Goal: Task Accomplishment & Management: Manage account settings

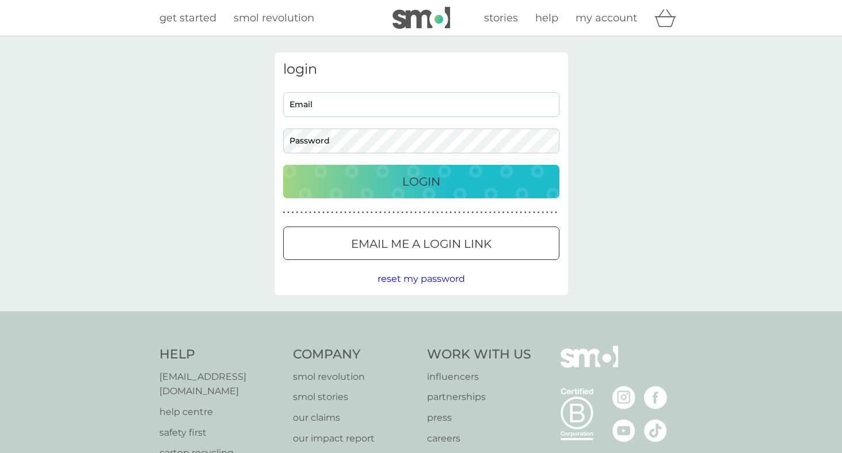
type input "[EMAIL_ADDRESS][PERSON_NAME][DOMAIN_NAME]"
click at [366, 187] on div "Login" at bounding box center [421, 181] width 253 height 18
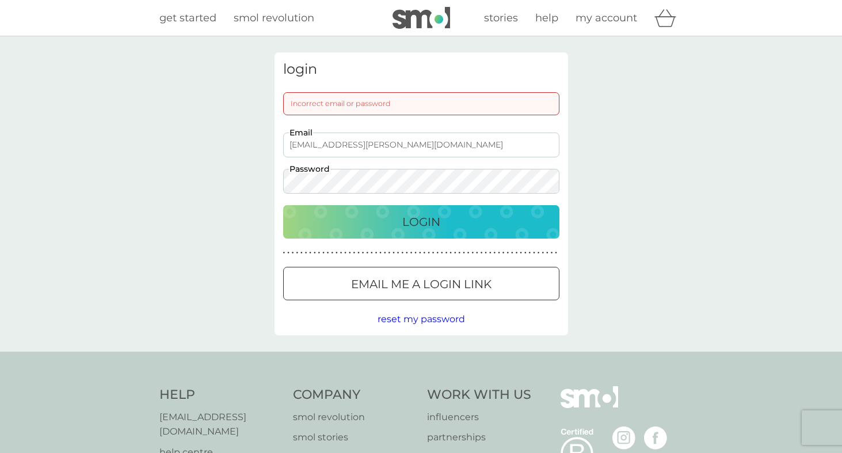
click at [370, 221] on div "Login" at bounding box center [421, 221] width 253 height 18
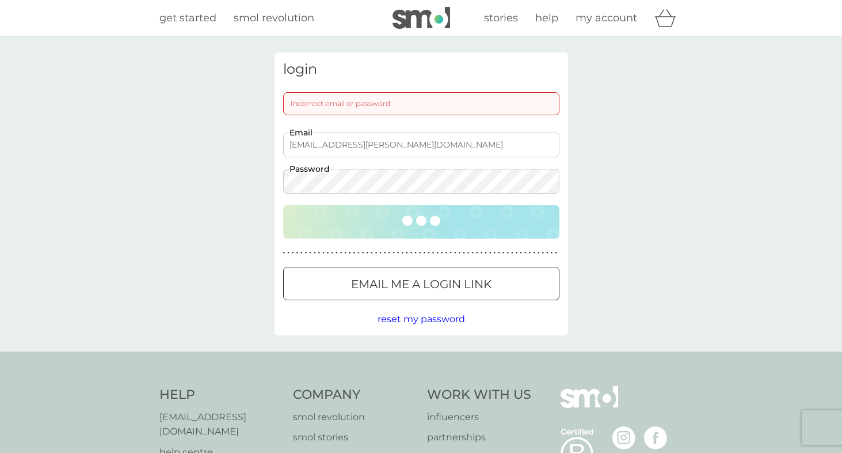
click at [392, 282] on p "Email me a login link" at bounding box center [421, 284] width 141 height 18
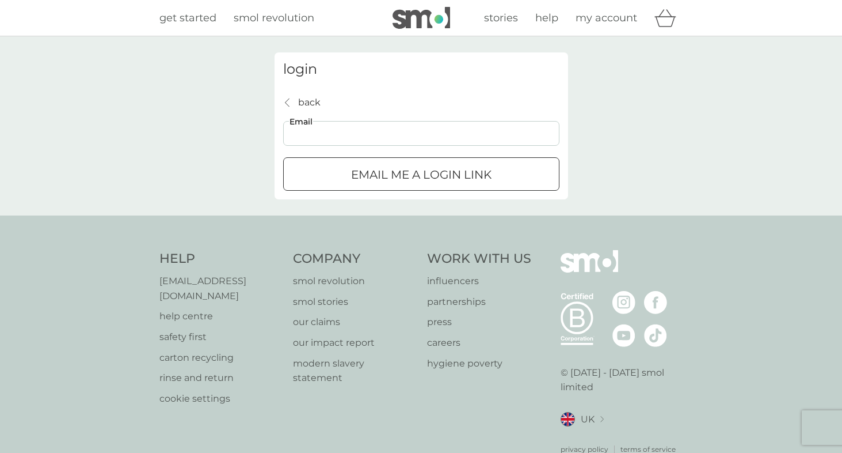
click at [364, 132] on input "Email" at bounding box center [421, 133] width 276 height 25
type input "max.c.hurd@gmail.com"
click at [377, 173] on p "Email me a login link" at bounding box center [421, 174] width 141 height 18
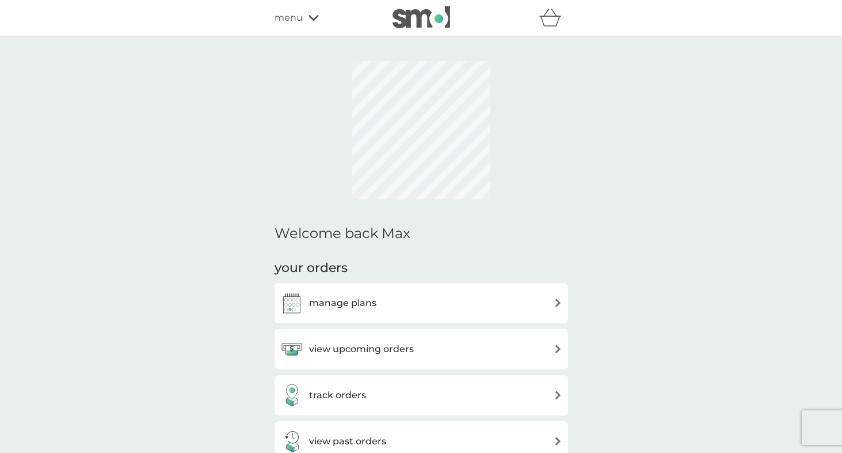
click at [370, 346] on h3 "view upcoming orders" at bounding box center [361, 348] width 105 height 15
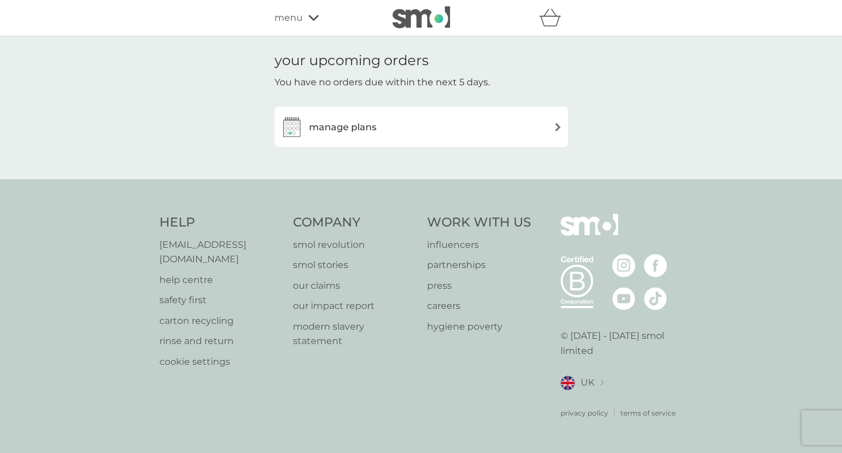
click at [367, 136] on div "manage plans" at bounding box center [328, 126] width 96 height 23
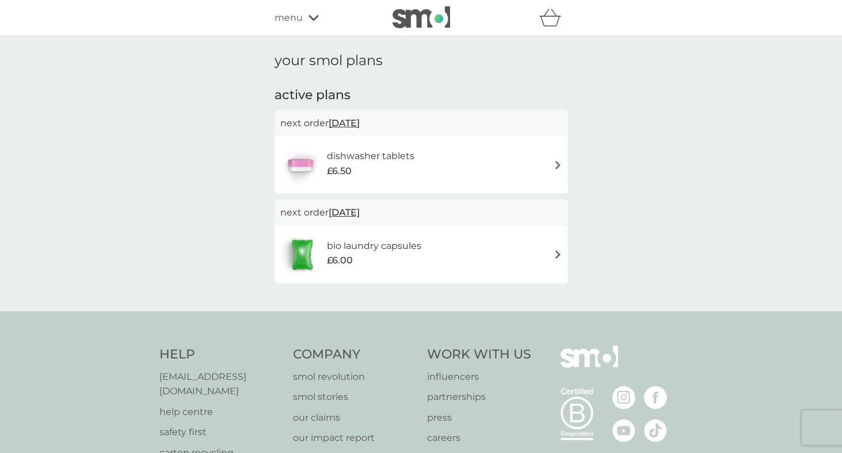
click at [358, 131] on span "[DATE]" at bounding box center [344, 123] width 31 height 22
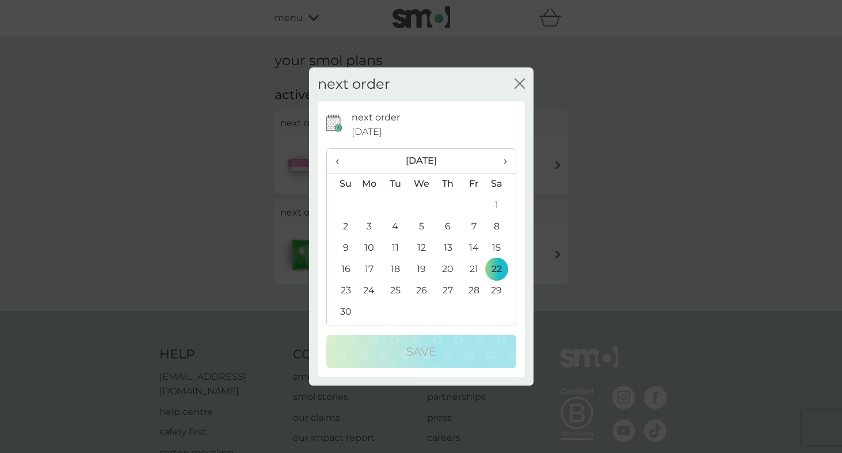
click at [339, 164] on span "‹" at bounding box center [342, 161] width 12 height 24
click at [449, 226] on td "9" at bounding box center [448, 226] width 26 height 21
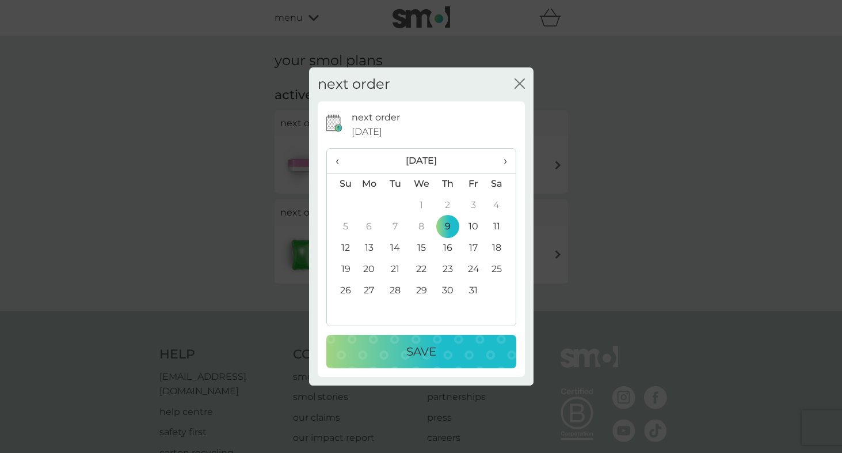
click at [443, 350] on div "Save" at bounding box center [421, 351] width 167 height 18
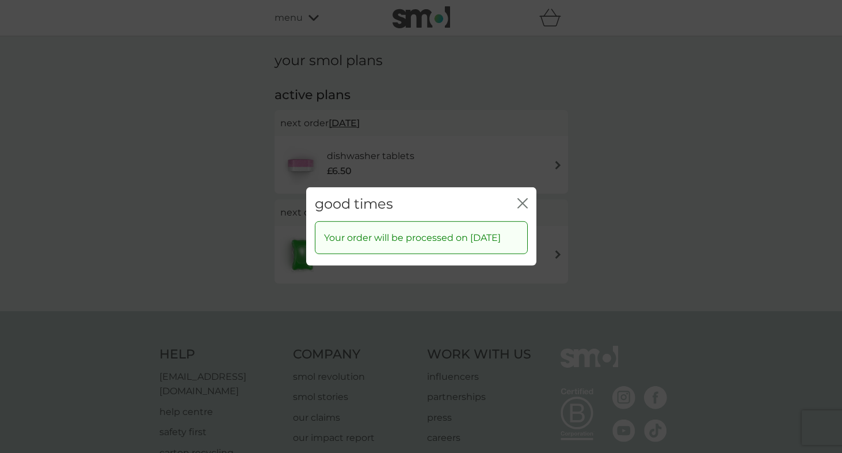
click at [516, 195] on div "good times close" at bounding box center [421, 204] width 230 height 34
click at [523, 187] on div "good times close" at bounding box center [421, 204] width 230 height 34
click at [522, 198] on icon "close" at bounding box center [523, 203] width 10 height 10
